Goal: Information Seeking & Learning: Learn about a topic

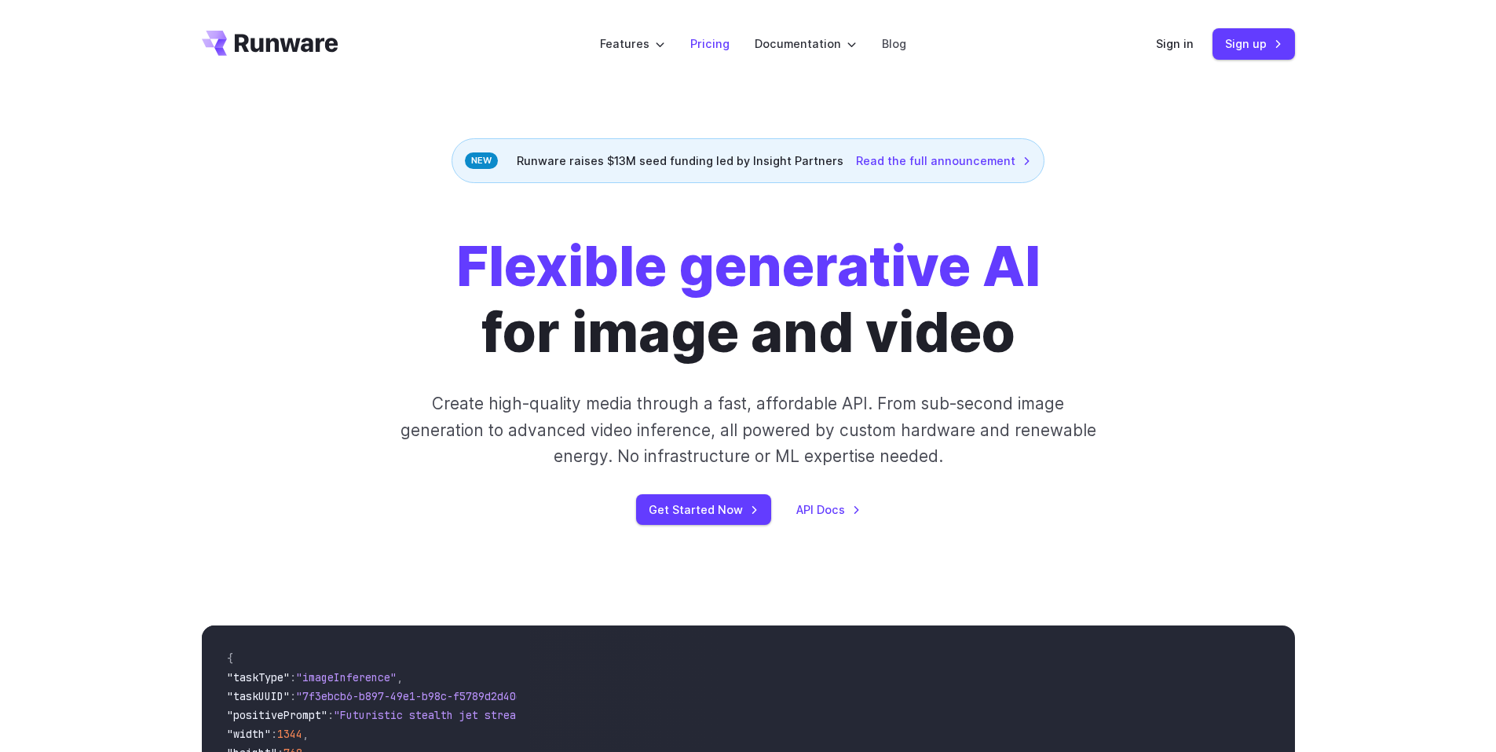
click at [716, 41] on link "Pricing" at bounding box center [709, 44] width 39 height 18
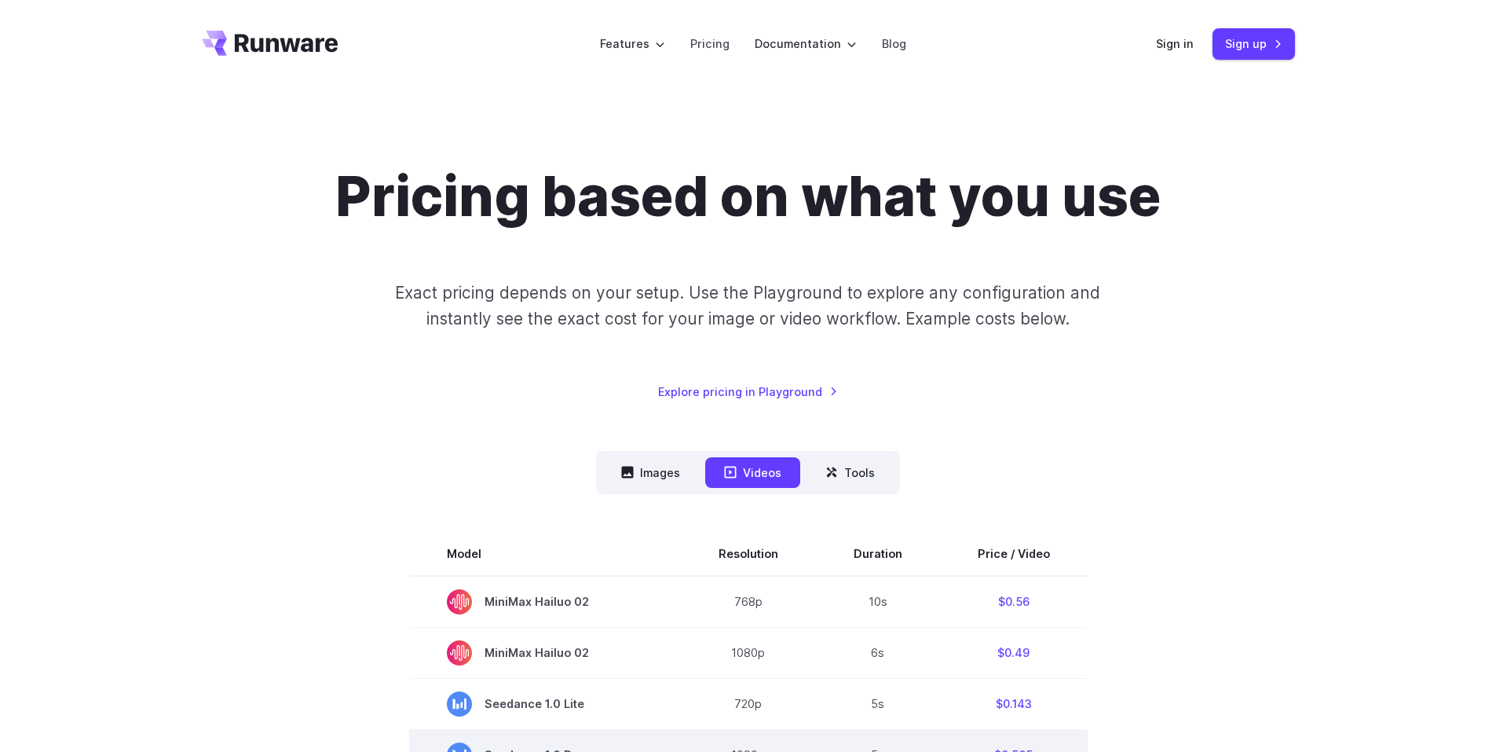
scroll to position [158, 0]
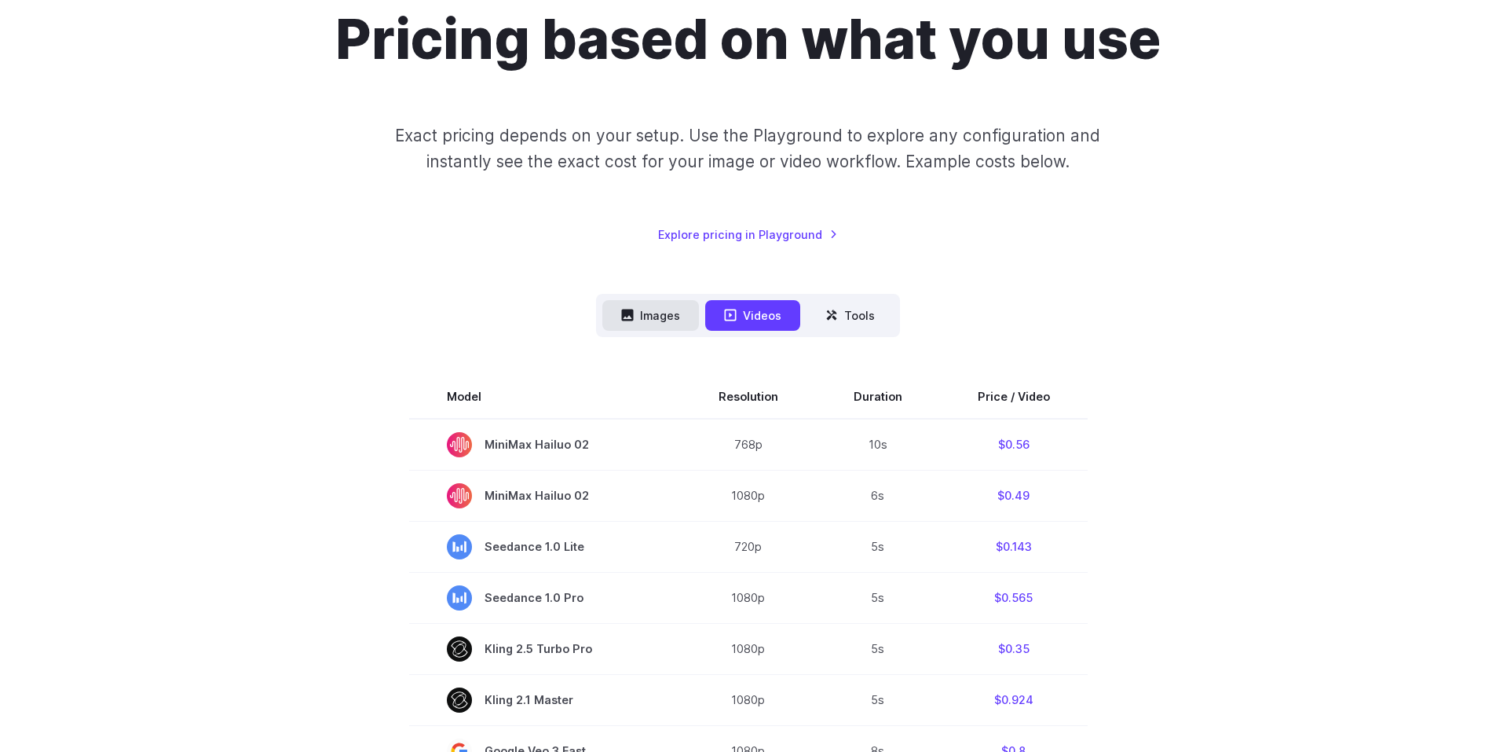
click at [669, 319] on button "Images" at bounding box center [650, 315] width 97 height 31
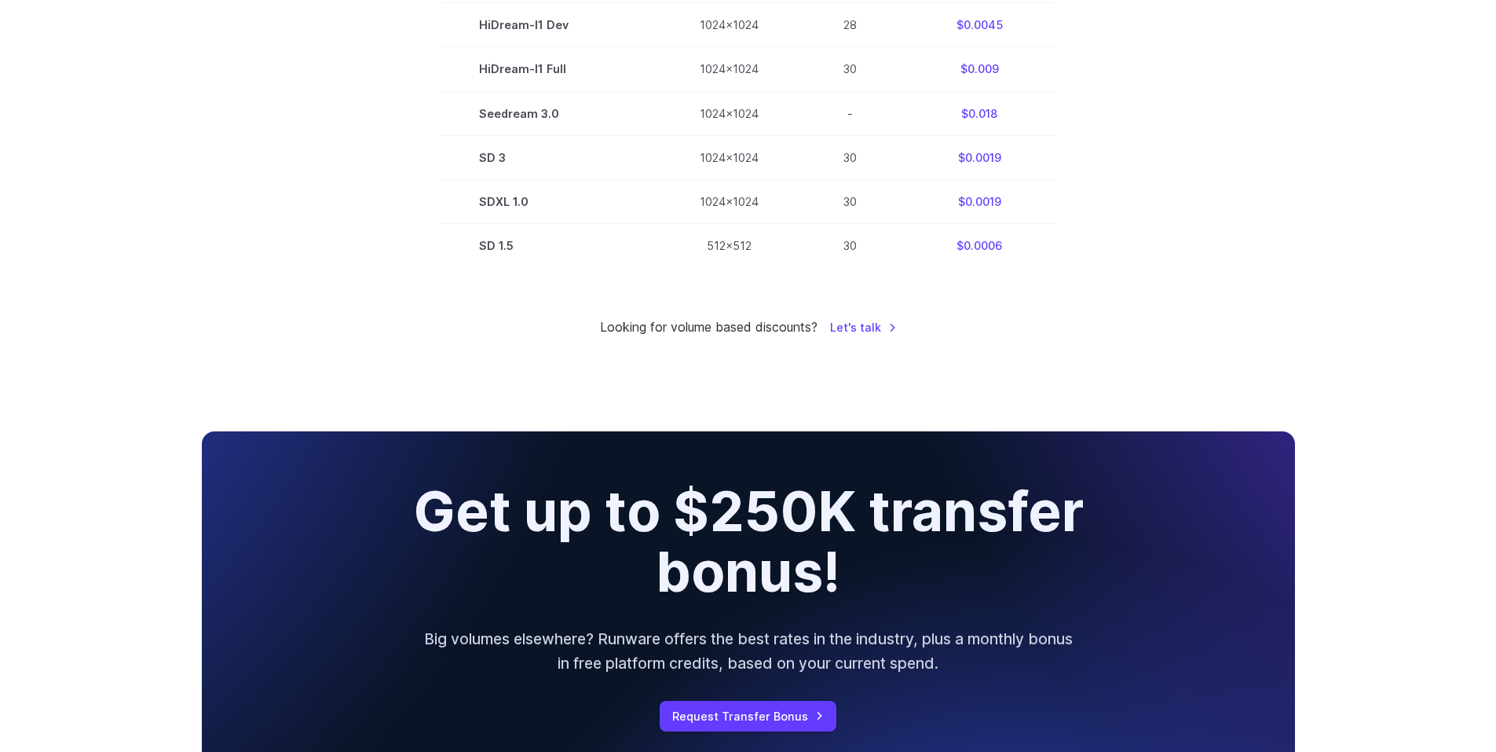
scroll to position [1100, 0]
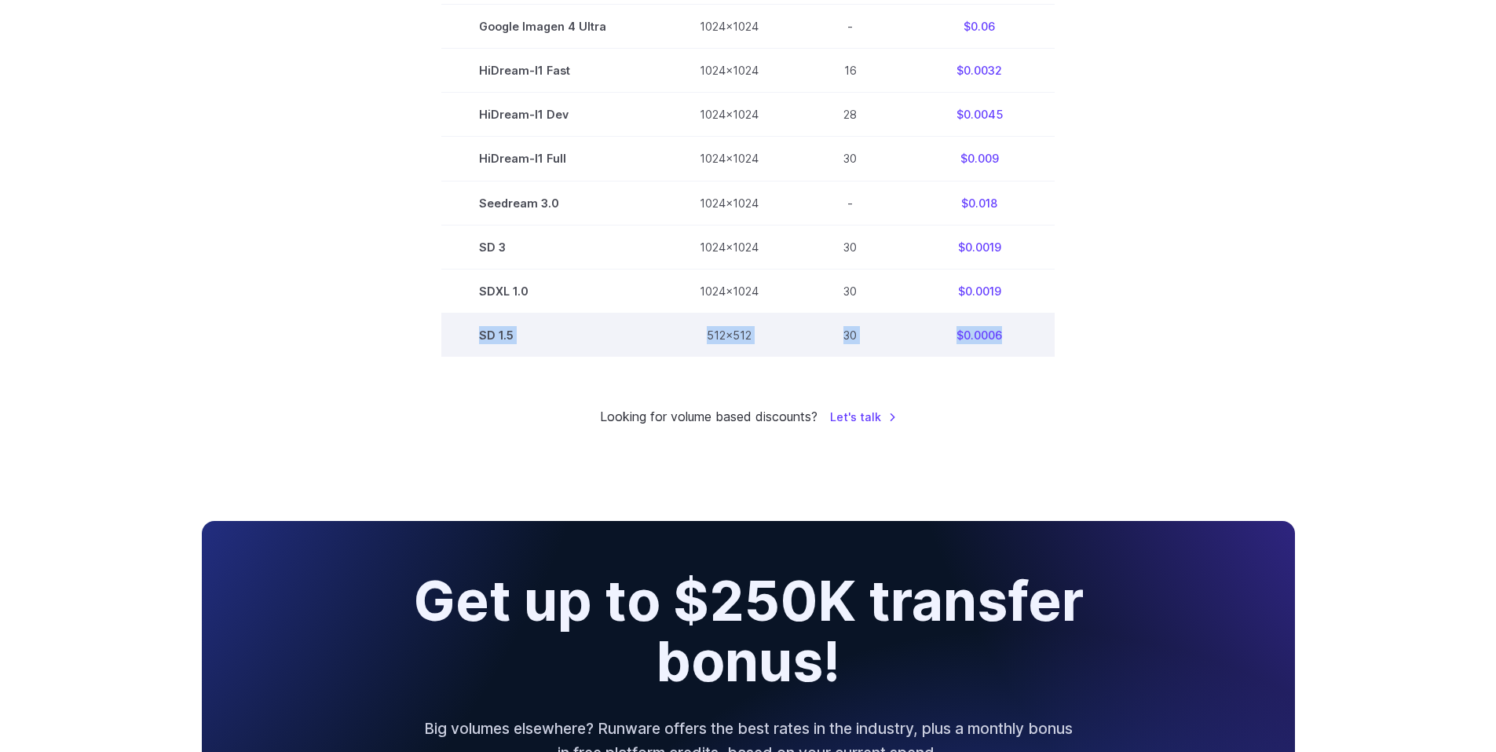
drag, startPoint x: 1026, startPoint y: 331, endPoint x: 473, endPoint y: 339, distance: 553.0
click at [473, 339] on tr "SD 1.5 512x512 30 $0.0006" at bounding box center [747, 335] width 613 height 44
click at [487, 339] on td "SD 1.5" at bounding box center [551, 335] width 221 height 44
